Goal: Task Accomplishment & Management: Complete application form

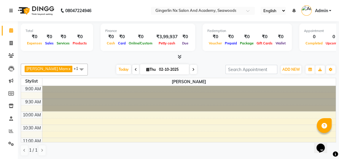
click at [11, 12] on icon at bounding box center [11, 11] width 4 height 4
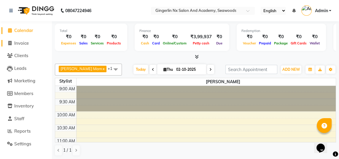
click at [26, 46] on span "Invoice" at bounding box center [21, 43] width 15 height 6
select select "service"
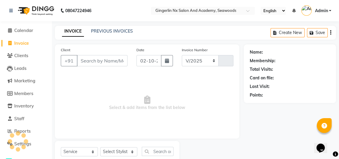
select select "480"
type input "0803"
select select "membership"
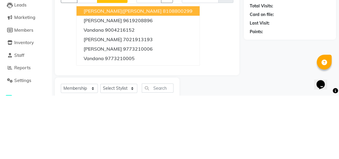
click at [150, 103] on ngb-highlight "7021913193" at bounding box center [138, 103] width 30 height 6
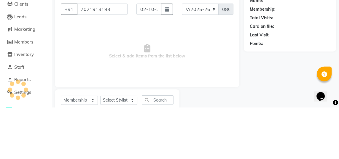
type input "7021913193"
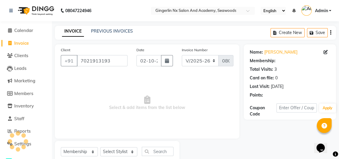
select select "2: Object"
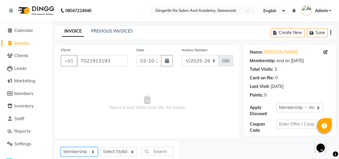
click at [86, 151] on select "Select Service Product Membership Package Voucher Prepaid Gift Card" at bounding box center [79, 151] width 37 height 9
select select "service"
click at [61, 147] on select "Select Service Product Membership Package Voucher Prepaid Gift Card" at bounding box center [79, 151] width 37 height 9
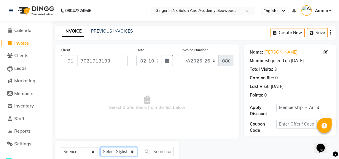
click at [122, 150] on select "Select Stylist Naina [PERSON_NAME] Sanya [PERSON_NAME]" at bounding box center [118, 151] width 37 height 9
select select "84215"
click at [100, 147] on select "Select Stylist Naina [PERSON_NAME] Sanya [PERSON_NAME]" at bounding box center [118, 151] width 37 height 9
click at [157, 152] on input "text" at bounding box center [158, 151] width 32 height 9
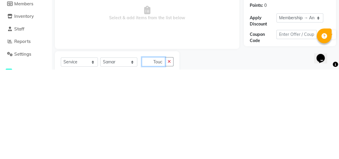
scroll to position [0, 1]
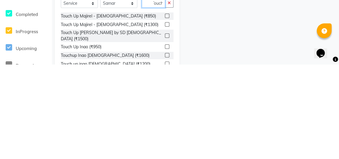
type input "Touch"
click at [166, 148] on label at bounding box center [167, 150] width 4 height 4
click at [166, 149] on input "checkbox" at bounding box center [167, 151] width 4 height 4
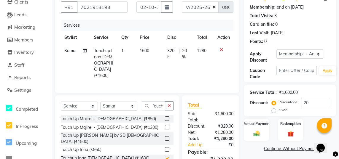
scroll to position [0, 0]
checkbox input "false"
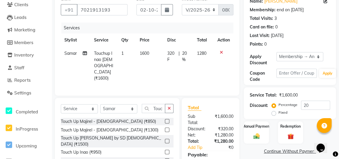
scroll to position [51, 0]
click at [262, 128] on div "Manual Payment" at bounding box center [256, 132] width 25 height 23
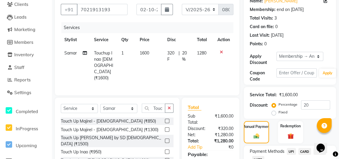
click at [292, 151] on span "UPI" at bounding box center [291, 151] width 9 height 7
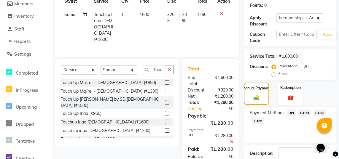
scroll to position [97, 0]
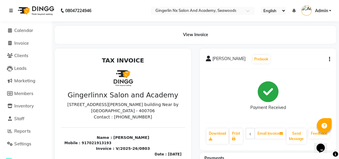
click at [10, 9] on icon at bounding box center [11, 11] width 4 height 4
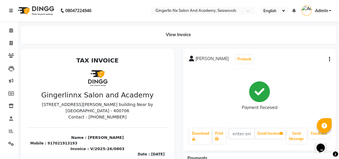
click at [11, 14] on link at bounding box center [12, 10] width 6 height 17
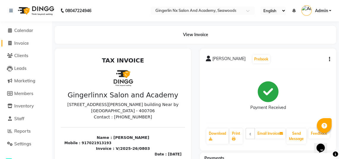
click at [22, 45] on span "Invoice" at bounding box center [21, 43] width 15 height 6
select select "service"
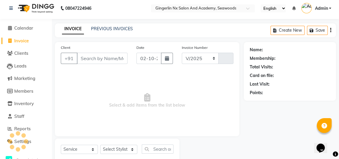
select select "480"
type input "0804"
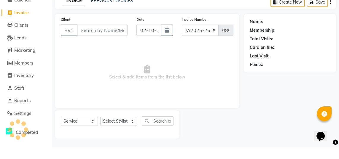
select select "membership"
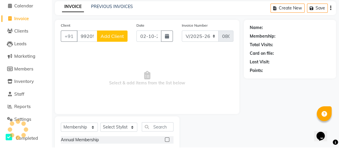
type input "9920580267"
click at [121, 49] on span "Add Client" at bounding box center [112, 48] width 23 height 6
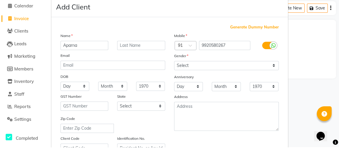
type input "Aparna"
click at [188, 28] on div "Add Client" at bounding box center [169, 19] width 237 height 20
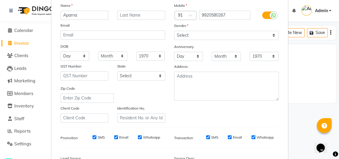
scroll to position [38, 0]
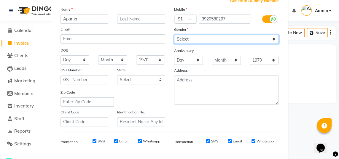
click at [227, 41] on select "Select [DEMOGRAPHIC_DATA] [DEMOGRAPHIC_DATA] Other Prefer Not To Say" at bounding box center [226, 39] width 105 height 9
select select "[DEMOGRAPHIC_DATA]"
click at [174, 35] on select "Select [DEMOGRAPHIC_DATA] [DEMOGRAPHIC_DATA] Other Prefer Not To Say" at bounding box center [226, 39] width 105 height 9
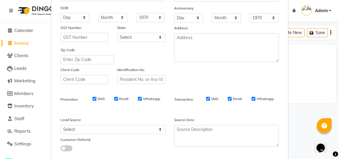
select select
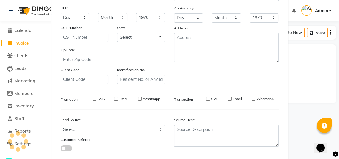
select select
checkbox input "false"
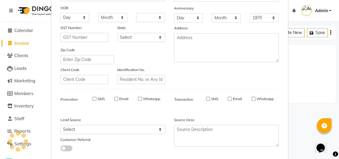
checkbox input "false"
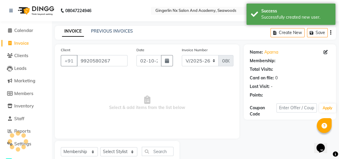
select select "1: Object"
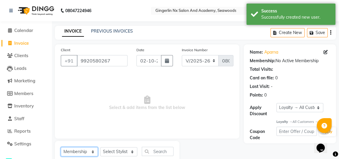
click at [80, 152] on select "Select Service Product Membership Package Voucher Prepaid Gift Card" at bounding box center [79, 151] width 37 height 9
click at [61, 147] on select "Select Service Product Membership Package Voucher Prepaid Gift Card" at bounding box center [79, 151] width 37 height 9
click at [129, 153] on select "Select Stylist Naina [PERSON_NAME] Sanya [PERSON_NAME]" at bounding box center [118, 151] width 37 height 9
select select "84216"
click at [100, 147] on select "Select Stylist Naina [PERSON_NAME] Sanya [PERSON_NAME]" at bounding box center [118, 151] width 37 height 9
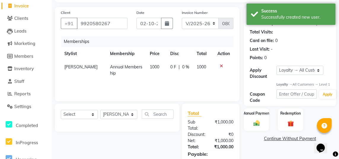
scroll to position [45, 0]
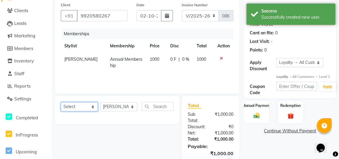
click at [87, 108] on select "Select Service Product Package Voucher Prepaid Gift Card" at bounding box center [79, 106] width 37 height 9
select select "service"
click at [61, 102] on select "Select Service Product Package Voucher Prepaid Gift Card" at bounding box center [79, 106] width 37 height 9
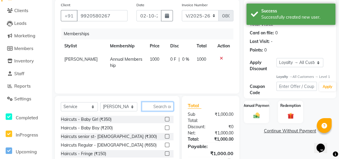
click at [160, 106] on input "text" at bounding box center [158, 106] width 32 height 9
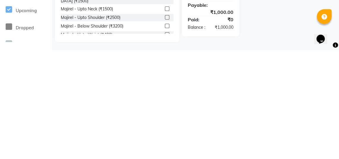
scroll to position [78, 0]
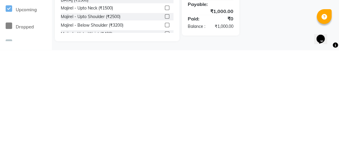
type input "Maji"
click at [166, 132] on label at bounding box center [167, 134] width 4 height 4
click at [166, 133] on input "checkbox" at bounding box center [167, 135] width 4 height 4
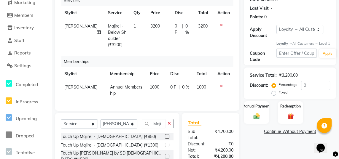
checkbox input "false"
click at [151, 26] on span "3200" at bounding box center [154, 25] width 9 height 5
select select "84216"
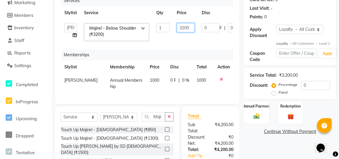
click at [190, 30] on input "3200" at bounding box center [186, 27] width 18 height 9
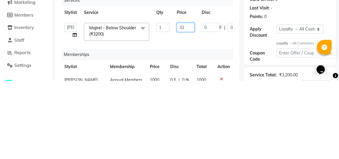
type input "3"
type input "4000"
click at [208, 122] on tr "Naina [PERSON_NAME] Sanya [PERSON_NAME] Majirel - Below Shoulder (₹3200) x Hair…" at bounding box center [175, 110] width 229 height 25
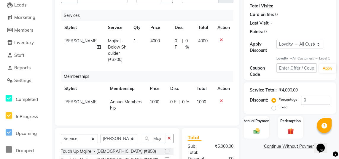
scroll to position [102, 0]
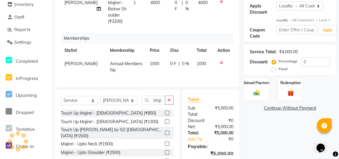
click at [257, 96] on img at bounding box center [256, 92] width 10 height 7
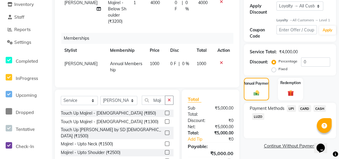
click at [309, 112] on span "CARD" at bounding box center [304, 108] width 13 height 7
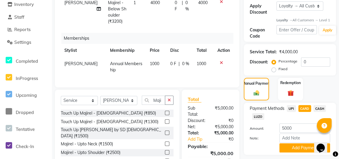
click at [294, 152] on button "Add Payment" at bounding box center [304, 148] width 51 height 9
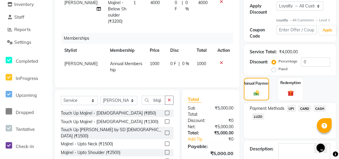
scroll to position [168, 0]
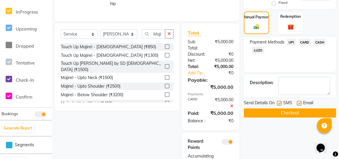
click at [292, 118] on button "Checkout" at bounding box center [290, 113] width 92 height 9
